Goal: Task Accomplishment & Management: Manage account settings

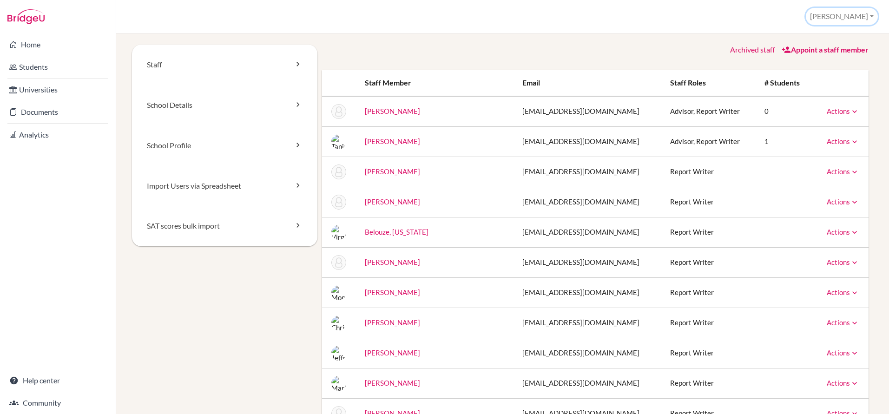
click at [862, 17] on button "[PERSON_NAME]" at bounding box center [842, 16] width 72 height 17
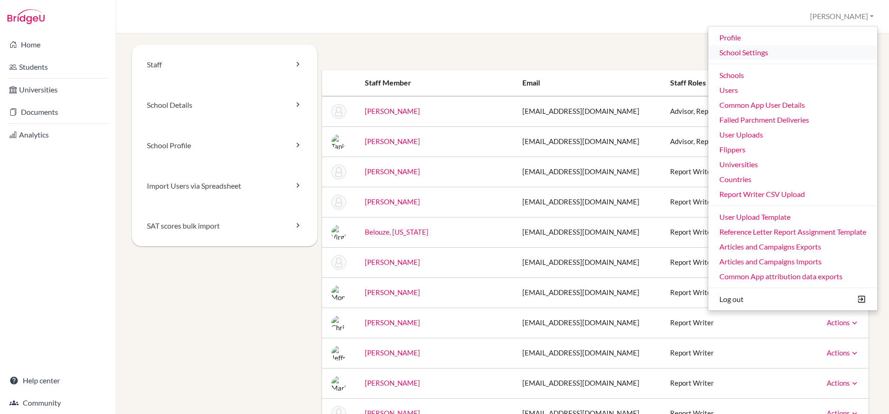
click at [750, 53] on link "School Settings" at bounding box center [792, 52] width 169 height 15
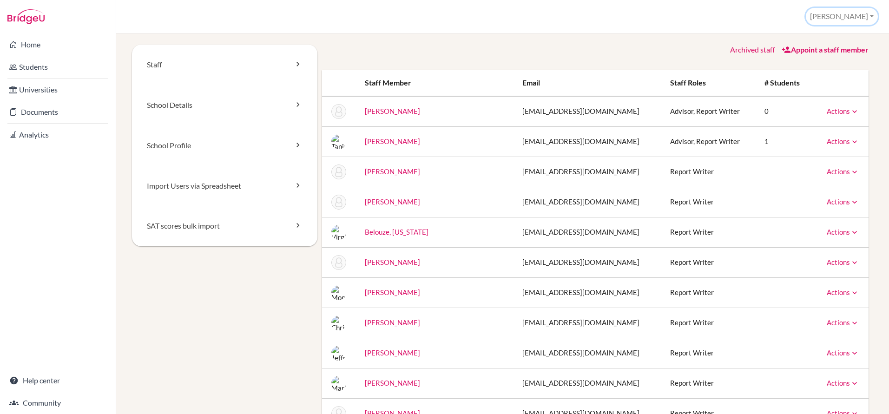
click at [849, 17] on button "[PERSON_NAME]" at bounding box center [842, 16] width 72 height 17
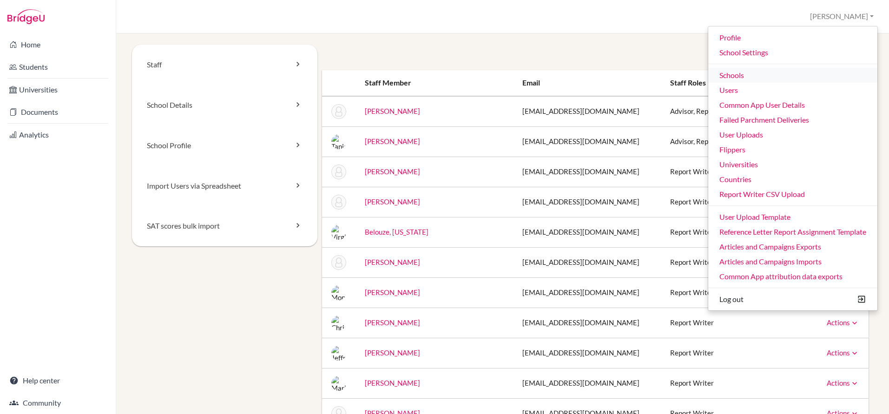
click at [726, 74] on link "Schools" at bounding box center [792, 75] width 169 height 15
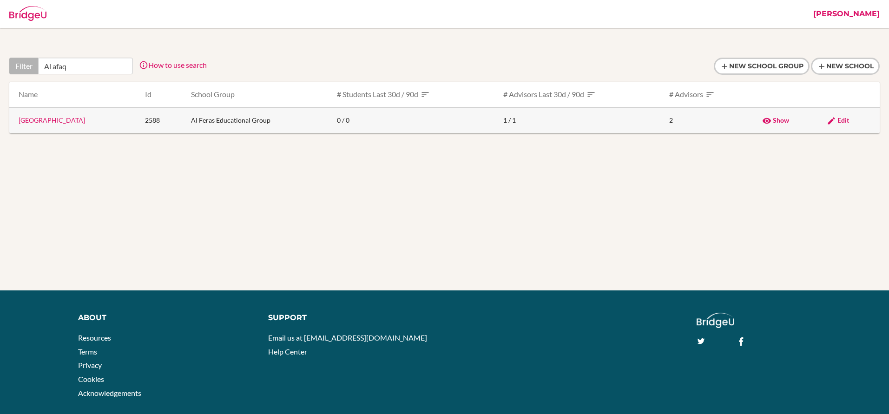
type input "Al afaq"
click at [73, 119] on link "Al Afaq International School" at bounding box center [52, 120] width 66 height 8
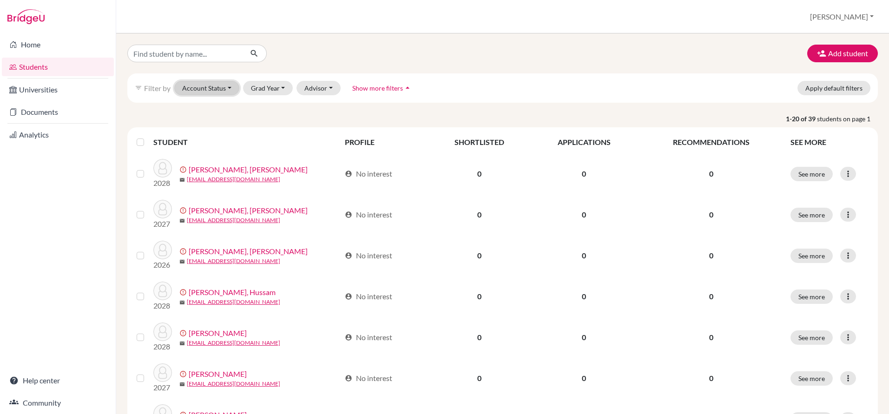
click at [218, 92] on button "Account Status" at bounding box center [206, 88] width 65 height 14
click at [197, 107] on span "Active accounts" at bounding box center [211, 107] width 51 height 11
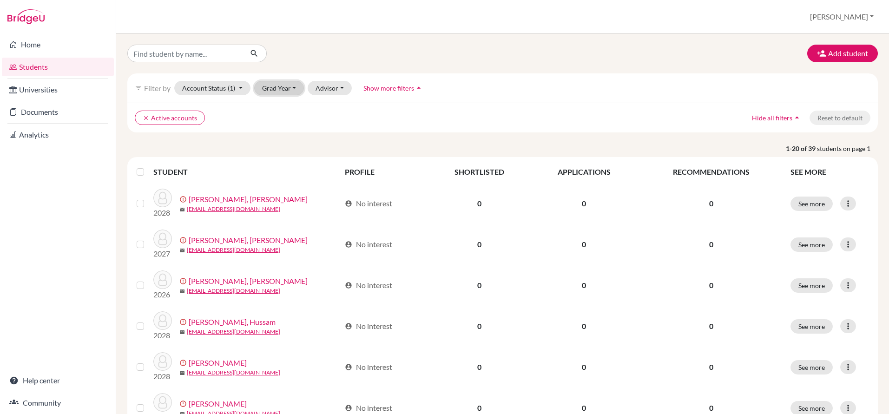
click at [288, 87] on button "Grad Year" at bounding box center [279, 88] width 50 height 14
click at [271, 137] on span "2026" at bounding box center [274, 137] width 17 height 11
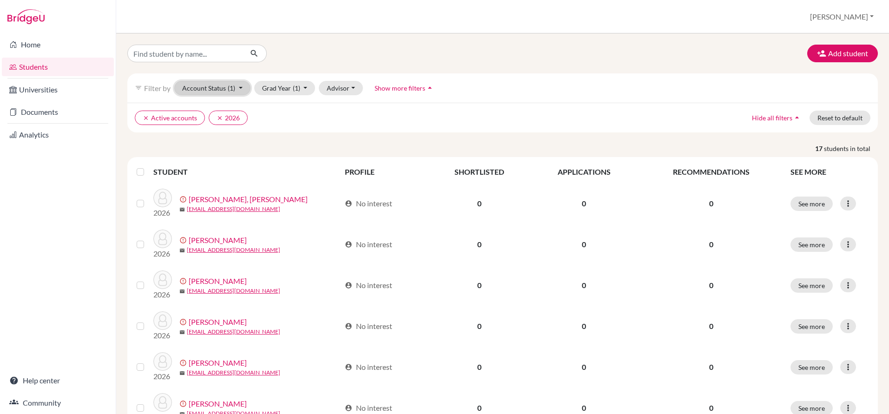
click at [214, 87] on button "Account Status (1)" at bounding box center [212, 88] width 76 height 14
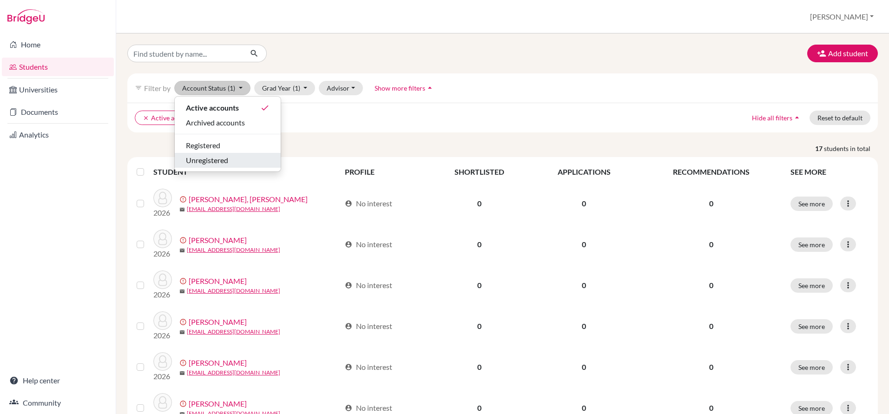
click at [198, 162] on span "Unregistered" at bounding box center [207, 160] width 42 height 11
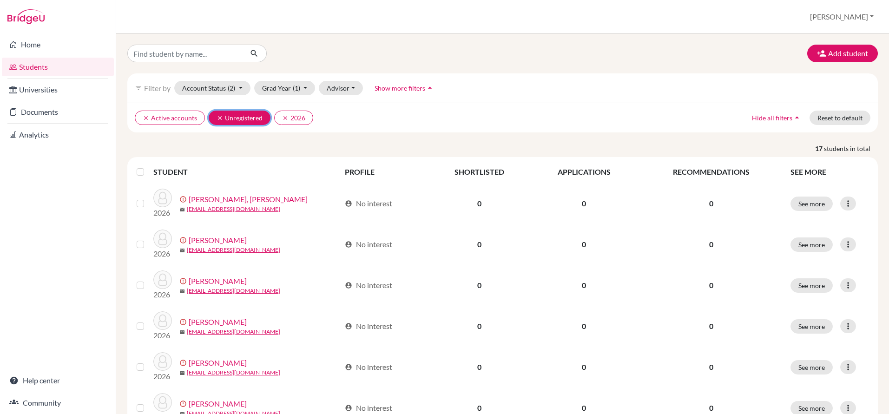
click at [220, 115] on icon "clear" at bounding box center [220, 118] width 7 height 7
click at [148, 166] on label at bounding box center [148, 166] width 0 height 0
click at [0, 0] on input "checkbox" at bounding box center [0, 0] width 0 height 0
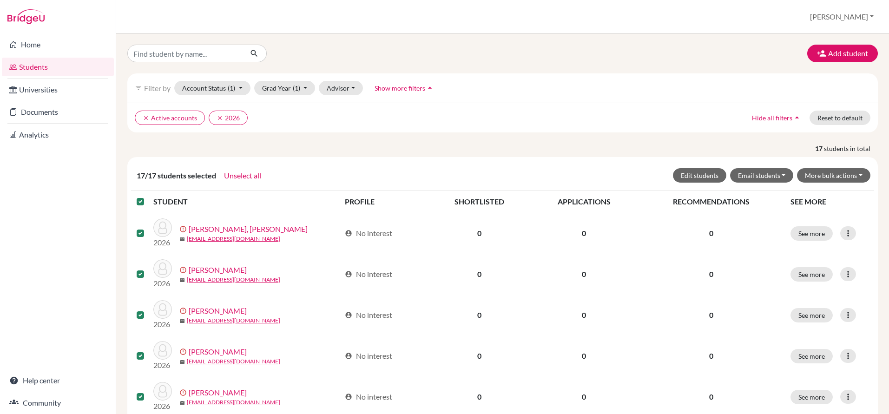
click at [148, 196] on label at bounding box center [148, 196] width 0 height 0
click at [0, 0] on input "checkbox" at bounding box center [0, 0] width 0 height 0
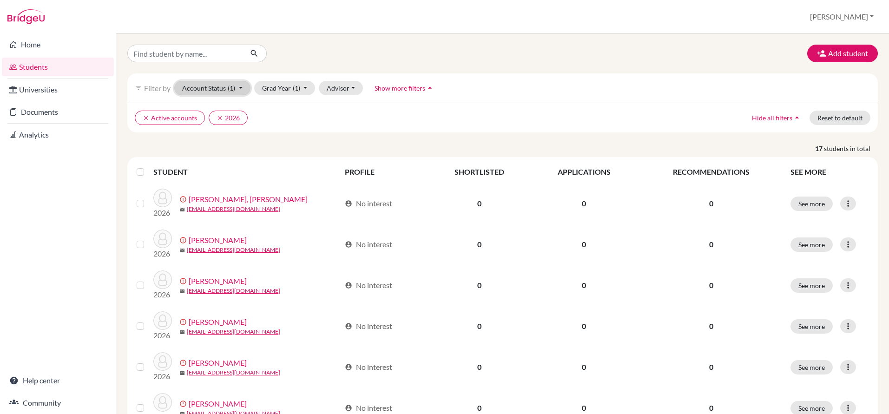
click at [210, 91] on button "Account Status (1)" at bounding box center [212, 88] width 76 height 14
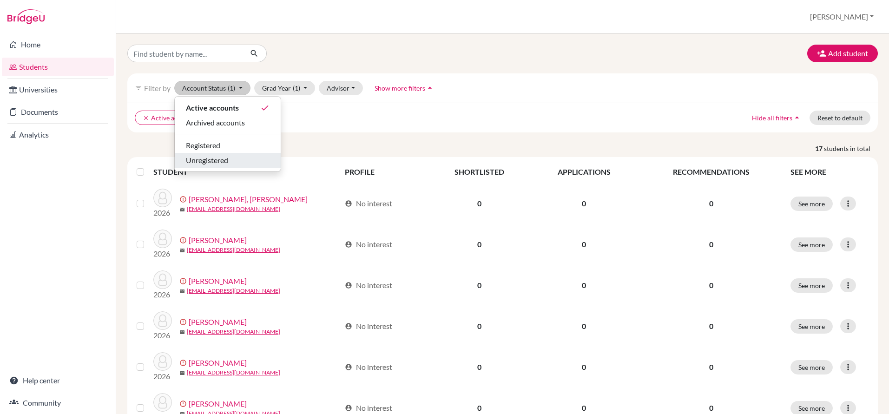
click at [190, 157] on span "Unregistered" at bounding box center [207, 160] width 42 height 11
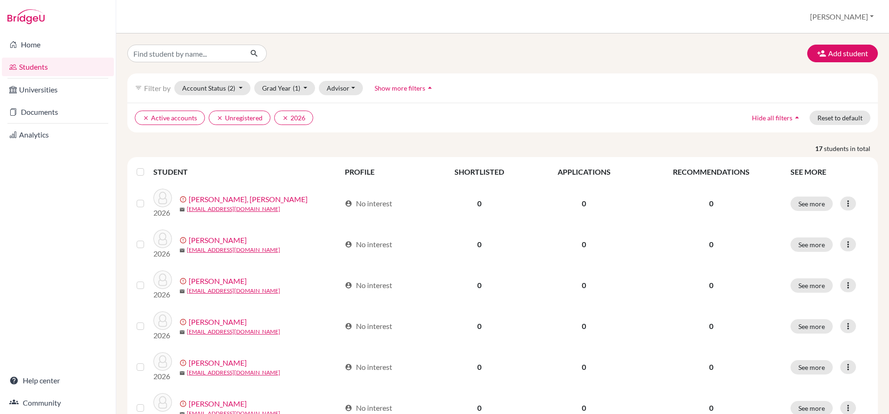
click at [148, 166] on label at bounding box center [148, 166] width 0 height 0
click at [0, 0] on input "checkbox" at bounding box center [0, 0] width 0 height 0
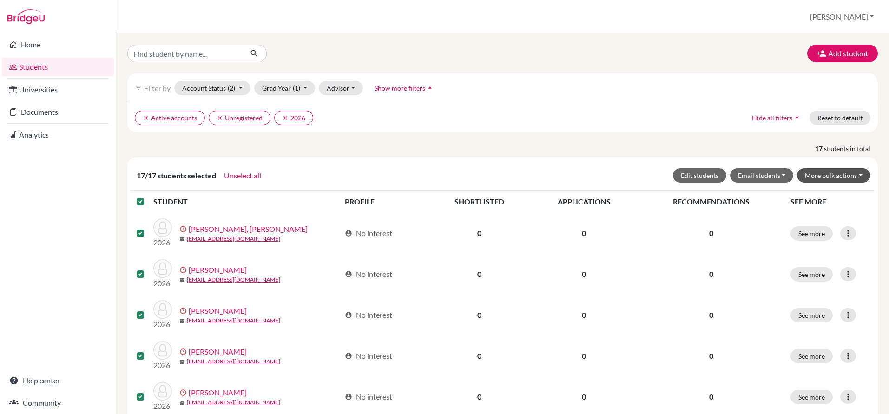
click at [825, 182] on div "17/17 students selected Unselect all Edit students Email students Via Gmail Via…" at bounding box center [502, 176] width 743 height 30
click at [825, 178] on button "More bulk actions" at bounding box center [833, 175] width 73 height 14
click at [816, 223] on button "Resend invite email" at bounding box center [828, 225] width 84 height 15
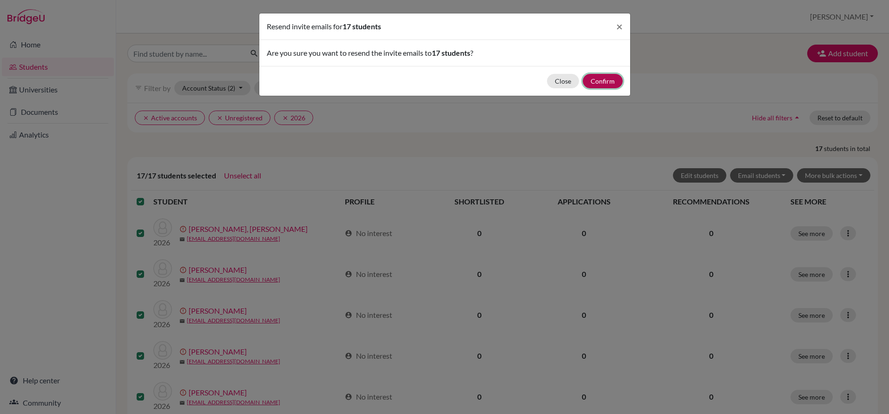
click at [595, 78] on button "Confirm" at bounding box center [603, 81] width 40 height 14
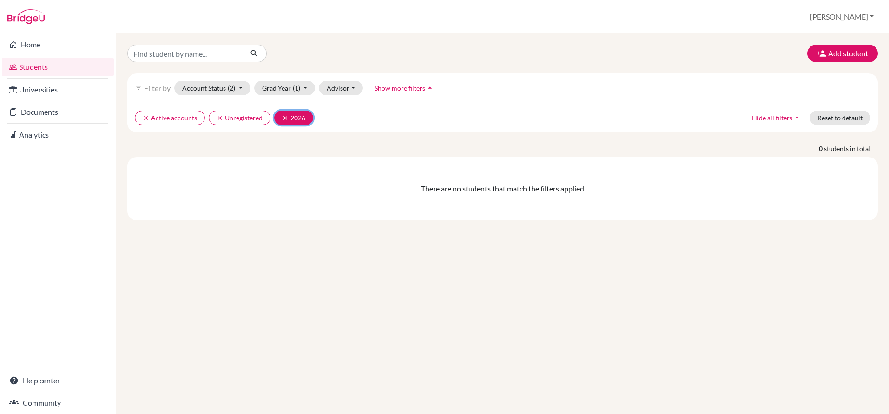
click at [282, 120] on icon "clear" at bounding box center [285, 118] width 7 height 7
click at [221, 119] on icon "clear" at bounding box center [220, 118] width 7 height 7
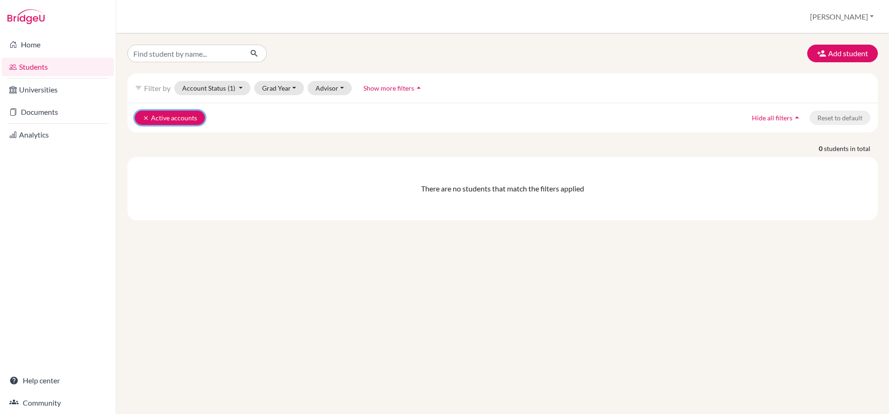
click at [145, 116] on icon "clear" at bounding box center [146, 118] width 7 height 7
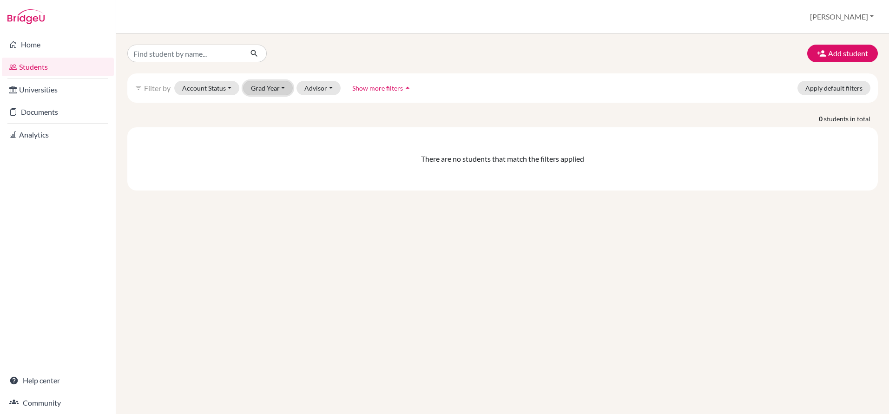
click at [260, 90] on button "Grad Year" at bounding box center [268, 88] width 50 height 14
click at [261, 106] on span "2026" at bounding box center [263, 107] width 17 height 11
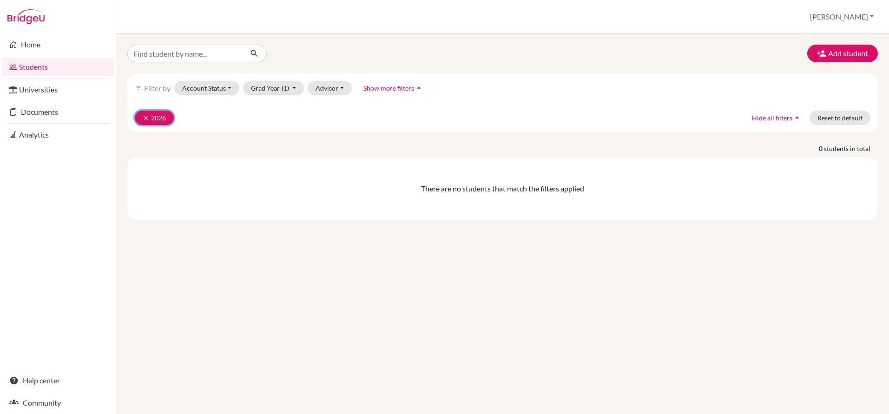
click at [146, 115] on icon "clear" at bounding box center [146, 118] width 7 height 7
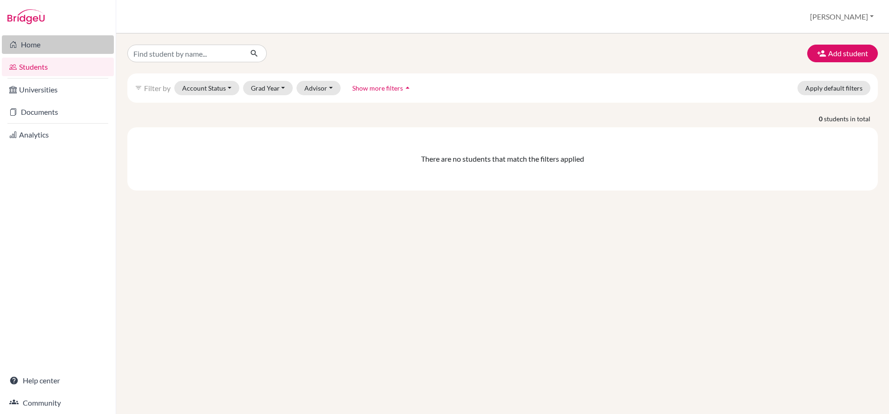
click at [31, 41] on link "Home" at bounding box center [58, 44] width 112 height 19
